Goal: Find specific page/section: Find specific page/section

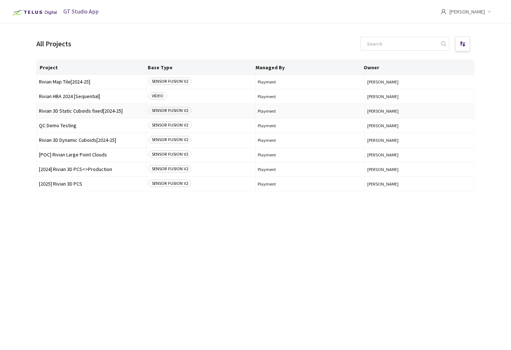
click at [95, 115] on td "Rivian 3D Static Cuboids fixed[2024-25]" at bounding box center [92, 111] width 110 height 15
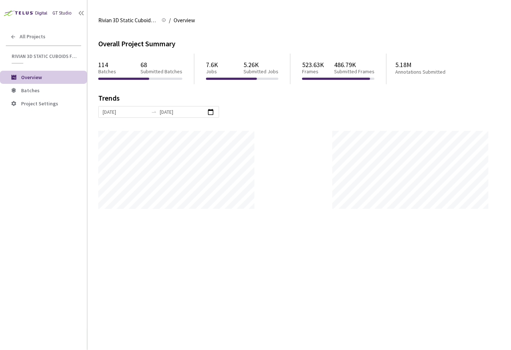
scroll to position [350, 511]
click at [36, 92] on span "Batches" at bounding box center [30, 90] width 19 height 7
